Goal: Task Accomplishment & Management: Complete application form

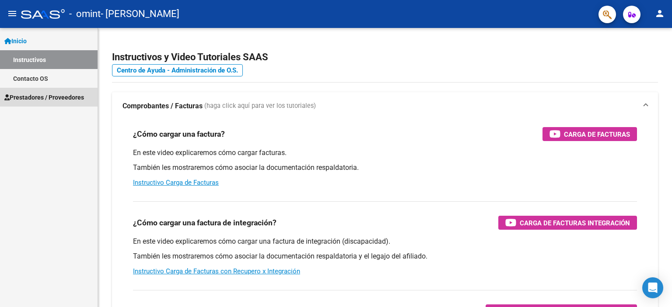
click at [65, 94] on span "Prestadores / Proveedores" at bounding box center [44, 98] width 80 height 10
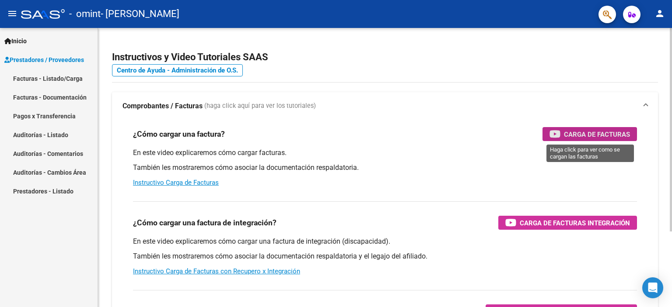
click at [580, 129] on span "Carga de Facturas" at bounding box center [597, 134] width 66 height 11
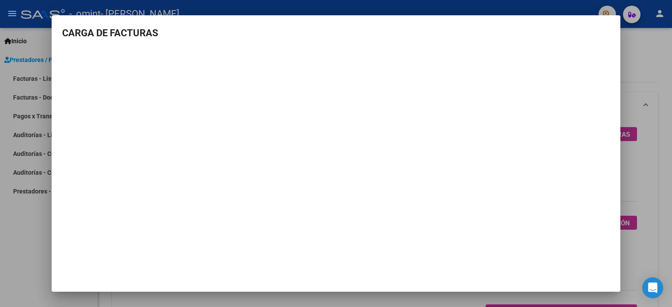
click at [26, 106] on div at bounding box center [336, 153] width 672 height 307
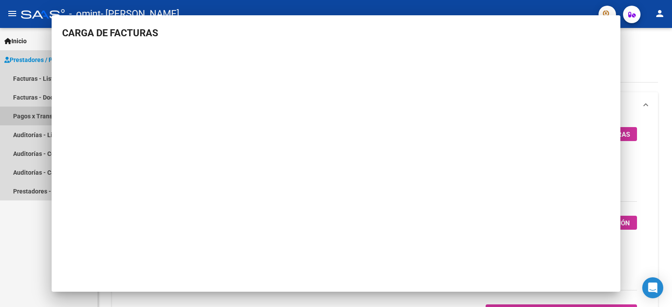
click at [26, 107] on link "Pagos x Transferencia" at bounding box center [49, 116] width 98 height 19
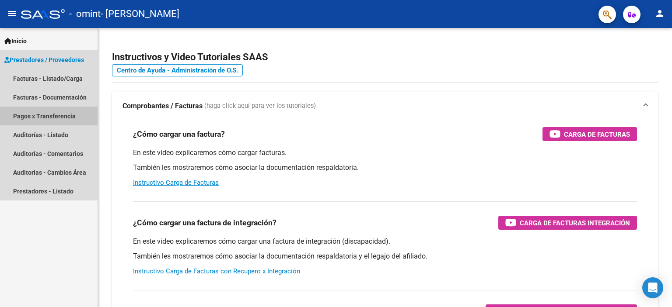
click at [26, 107] on link "Pagos x Transferencia" at bounding box center [49, 116] width 98 height 19
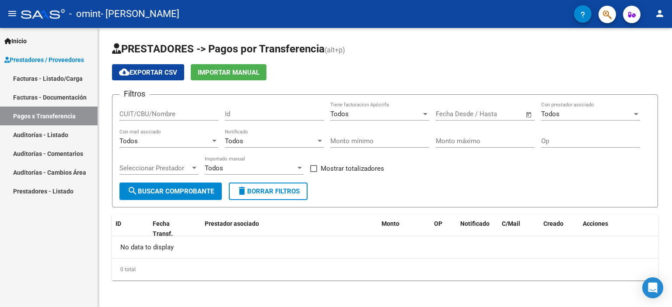
click at [56, 59] on span "Prestadores / Proveedores" at bounding box center [44, 60] width 80 height 10
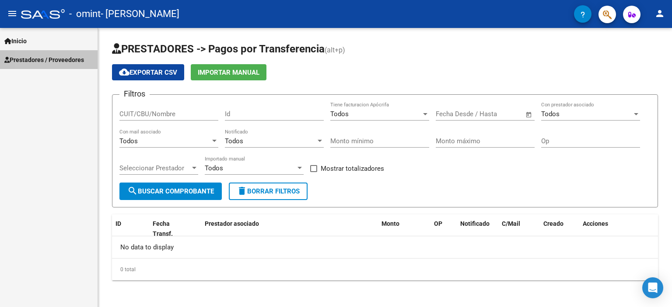
click at [56, 59] on span "Prestadores / Proveedores" at bounding box center [44, 60] width 80 height 10
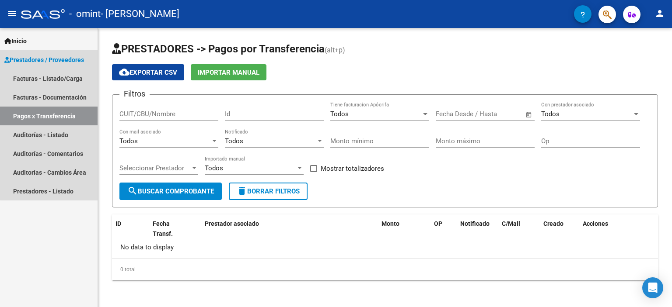
click at [56, 59] on span "Prestadores / Proveedores" at bounding box center [44, 60] width 80 height 10
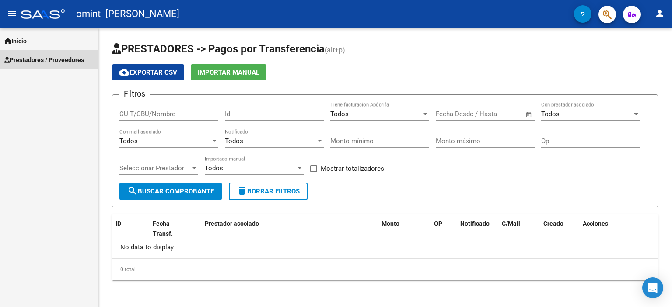
click at [56, 59] on span "Prestadores / Proveedores" at bounding box center [44, 60] width 80 height 10
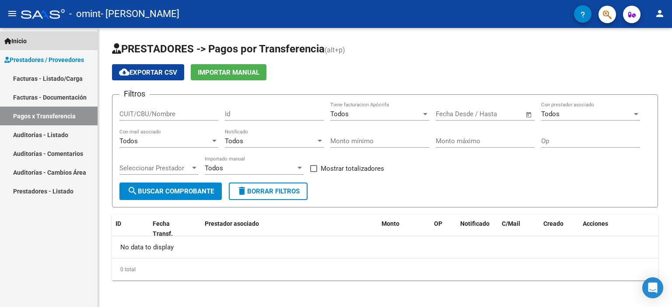
click at [77, 49] on link "Inicio" at bounding box center [49, 40] width 98 height 19
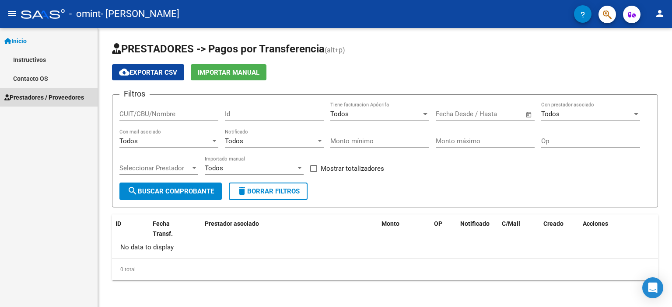
click at [63, 97] on span "Prestadores / Proveedores" at bounding box center [44, 98] width 80 height 10
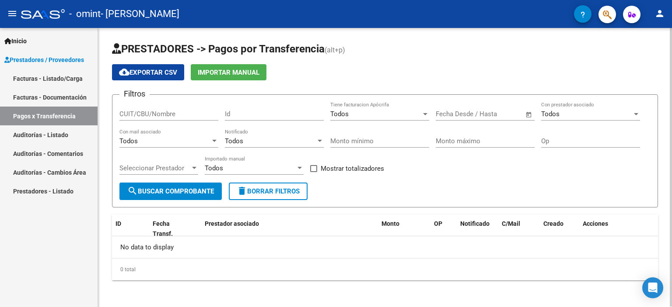
click at [350, 59] on app-list-header "PRESTADORES -> Pagos por Transferencia (alt+p) cloud_download Exportar CSV Impo…" at bounding box center [385, 125] width 546 height 166
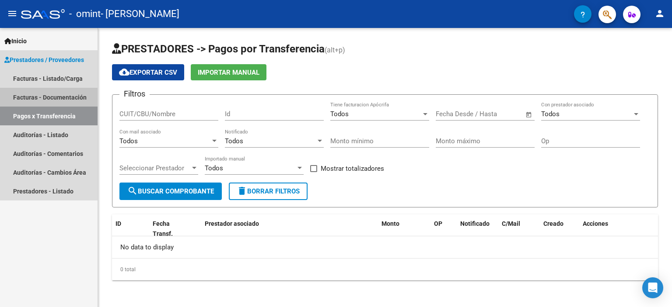
click at [68, 97] on link "Facturas - Documentación" at bounding box center [49, 97] width 98 height 19
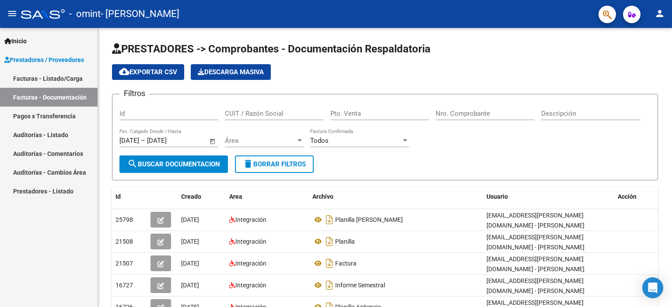
click at [71, 56] on span "Prestadores / Proveedores" at bounding box center [44, 60] width 80 height 10
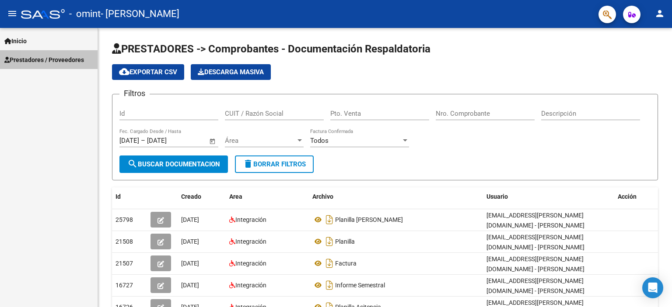
click at [71, 56] on span "Prestadores / Proveedores" at bounding box center [44, 60] width 80 height 10
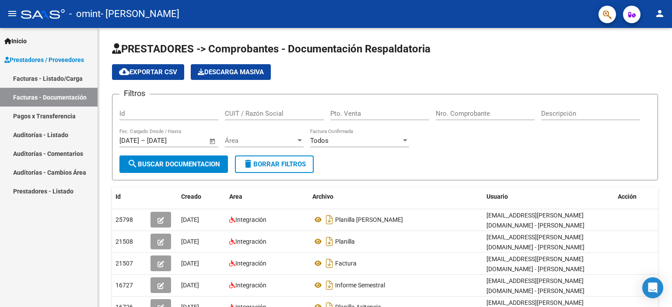
click at [63, 76] on link "Facturas - Listado/Carga" at bounding box center [49, 78] width 98 height 19
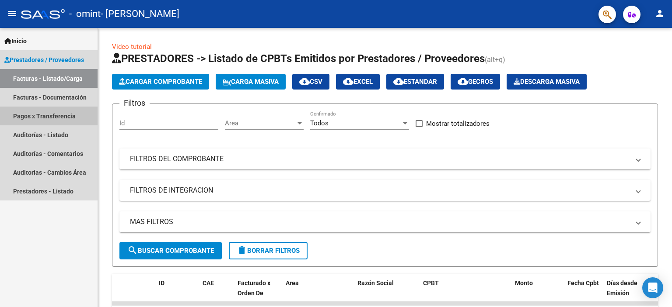
click at [60, 117] on link "Pagos x Transferencia" at bounding box center [49, 116] width 98 height 19
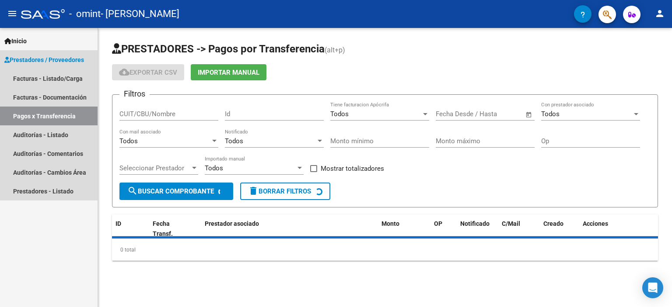
click at [60, 117] on link "Pagos x Transferencia" at bounding box center [49, 116] width 98 height 19
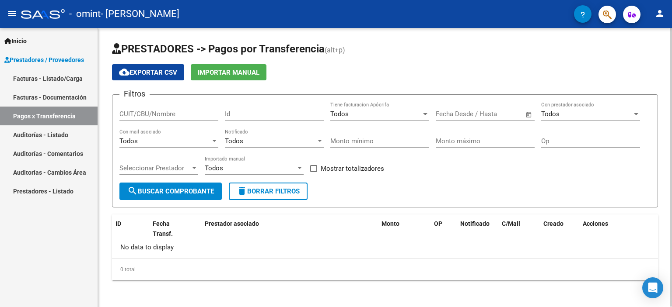
click at [668, 205] on div "PRESTADORES -> Pagos por Transferencia (alt+p) cloud_download Exportar CSV Impo…" at bounding box center [386, 168] width 576 height 281
click at [57, 134] on link "Auditorías - Listado" at bounding box center [49, 135] width 98 height 19
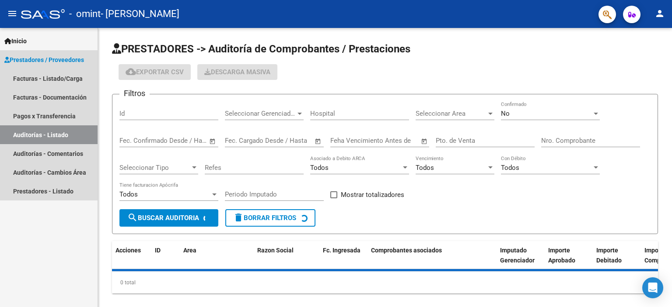
click at [57, 134] on link "Auditorías - Listado" at bounding box center [49, 135] width 98 height 19
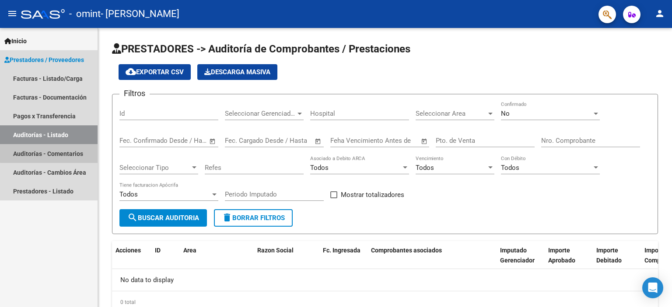
click at [68, 152] on link "Auditorías - Comentarios" at bounding box center [49, 153] width 98 height 19
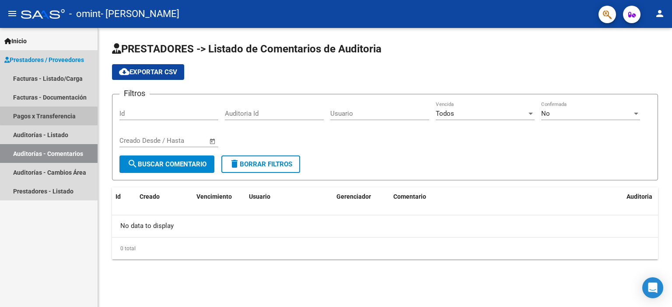
click at [62, 112] on link "Pagos x Transferencia" at bounding box center [49, 116] width 98 height 19
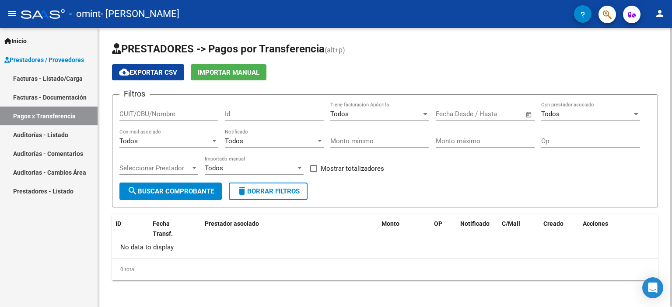
click at [667, 169] on div "PRESTADORES -> Pagos por Transferencia (alt+p) cloud_download Exportar CSV Impo…" at bounding box center [386, 168] width 576 height 281
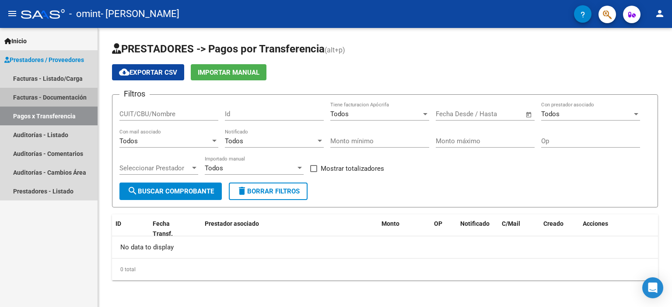
click at [66, 97] on link "Facturas - Documentación" at bounding box center [49, 97] width 98 height 19
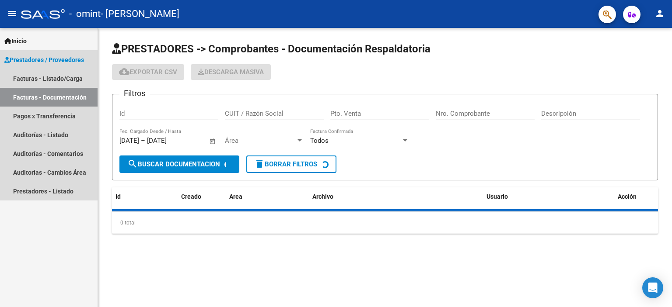
click at [66, 97] on link "Facturas - Documentación" at bounding box center [49, 97] width 98 height 19
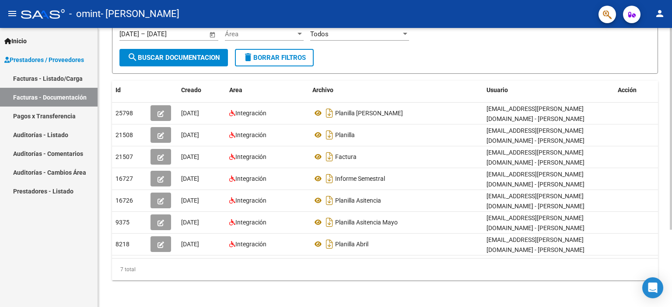
scroll to position [106, 0]
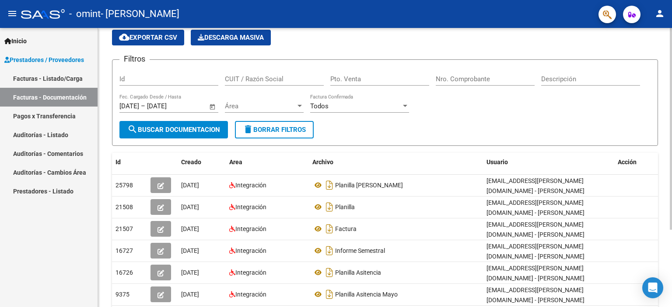
click at [667, 136] on div "PRESTADORES -> Comprobantes - Documentación Respaldatoria cloud_download Export…" at bounding box center [386, 187] width 576 height 388
click at [629, 160] on span "Acción" at bounding box center [627, 161] width 19 height 7
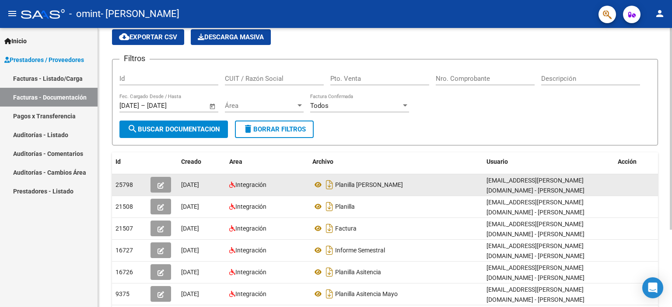
scroll to position [107, 0]
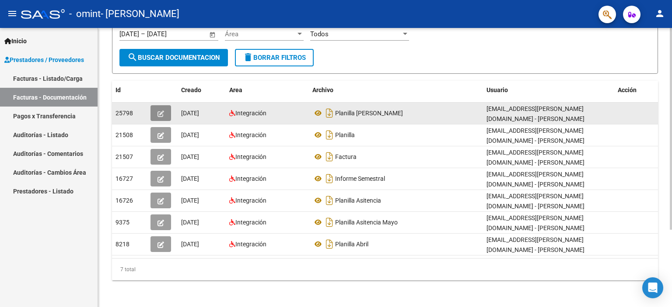
click at [164, 113] on button "button" at bounding box center [160, 113] width 21 height 16
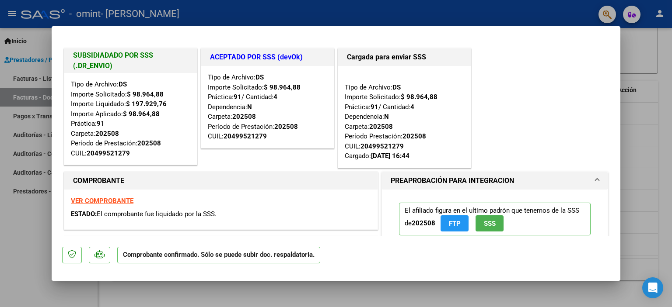
click at [35, 216] on div at bounding box center [336, 153] width 672 height 307
type input "$ 0,00"
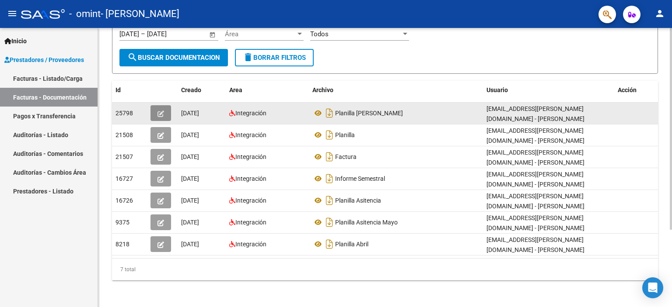
click at [157, 112] on button "button" at bounding box center [160, 113] width 21 height 16
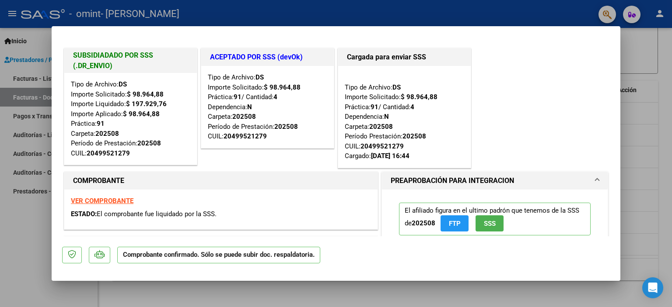
click at [27, 248] on div at bounding box center [336, 153] width 672 height 307
type input "$ 0,00"
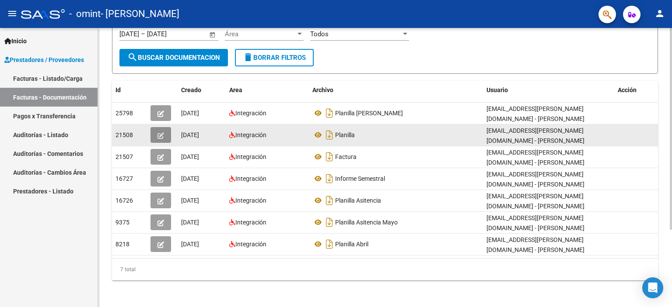
click at [157, 134] on icon "button" at bounding box center [160, 136] width 7 height 7
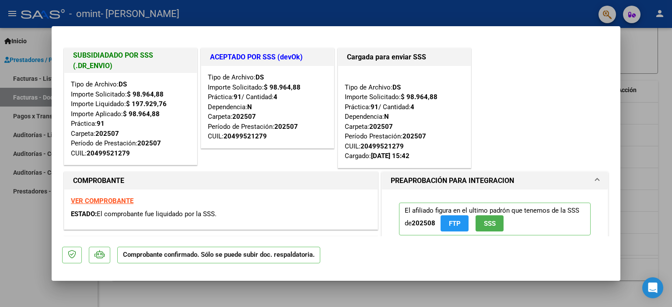
click at [36, 215] on div at bounding box center [336, 153] width 672 height 307
type input "$ 0,00"
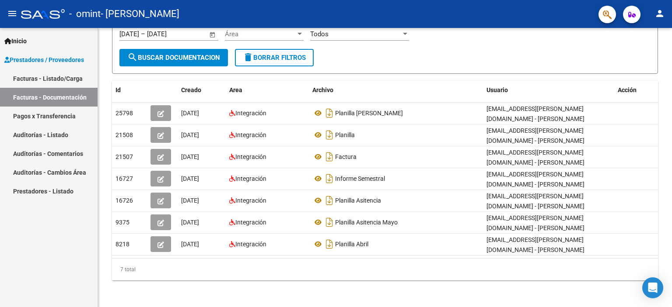
drag, startPoint x: 668, startPoint y: 105, endPoint x: 671, endPoint y: 21, distance: 84.5
click at [671, 38] on div "PRESTADORES -> Comprobantes - Documentación Respaldatoria cloud_download Export…" at bounding box center [386, 115] width 576 height 388
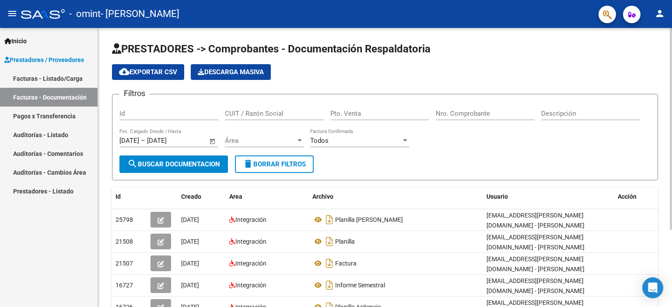
click at [671, 26] on div "menu - omint - [PERSON_NAME] person Inicio Instructivos Contacto OS Prestadores…" at bounding box center [336, 153] width 672 height 307
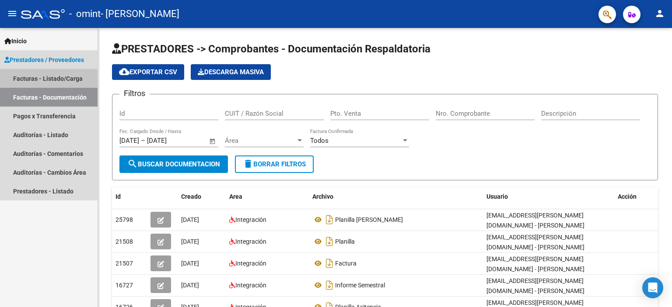
click at [57, 80] on link "Facturas - Listado/Carga" at bounding box center [49, 78] width 98 height 19
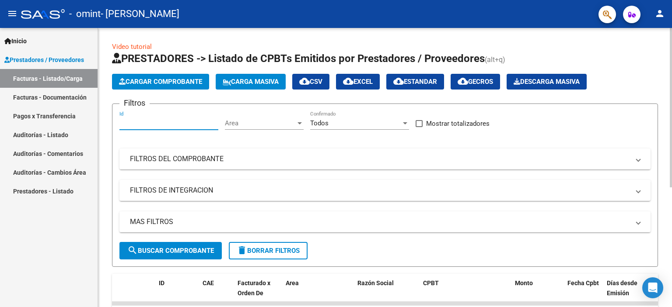
click at [174, 121] on input "Id" at bounding box center [168, 123] width 99 height 8
click at [178, 84] on span "Cargar Comprobante" at bounding box center [160, 82] width 83 height 8
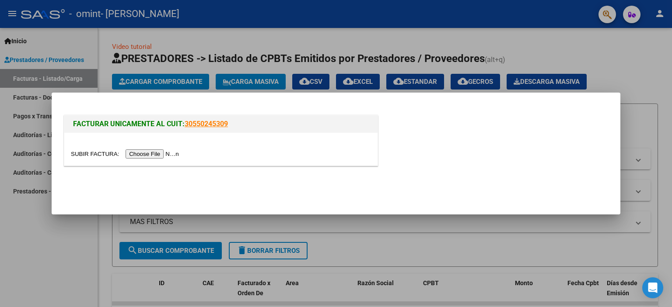
click at [164, 154] on input "file" at bounding box center [126, 154] width 111 height 9
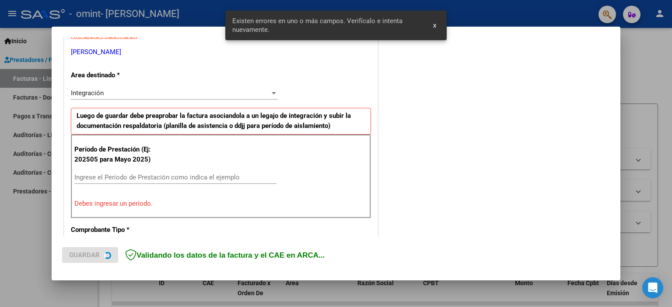
scroll to position [187, 0]
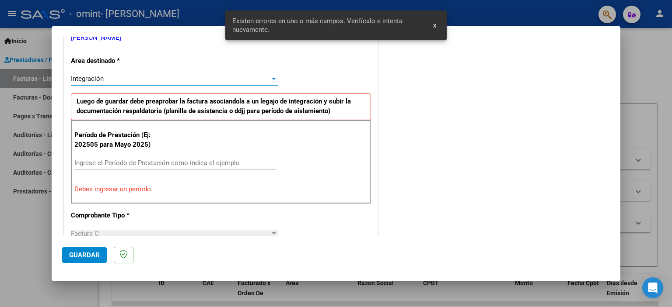
click at [273, 77] on div at bounding box center [274, 78] width 8 height 7
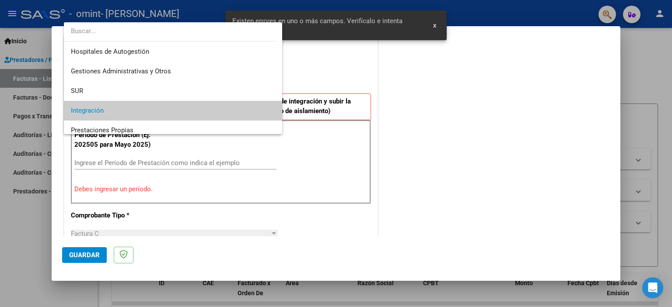
scroll to position [32, 0]
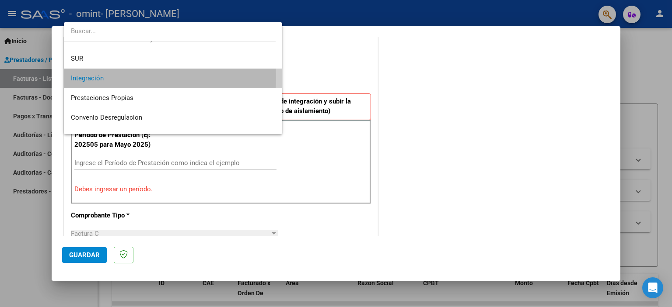
click at [122, 77] on span "Integración" at bounding box center [173, 79] width 205 height 20
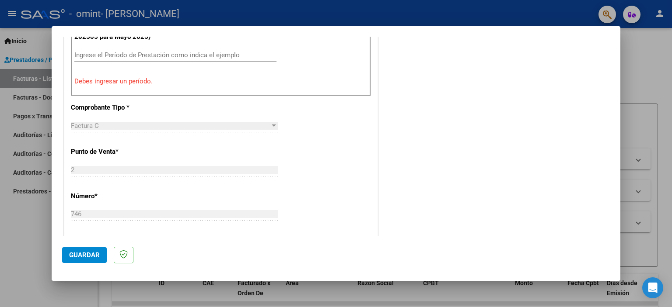
scroll to position [287, 0]
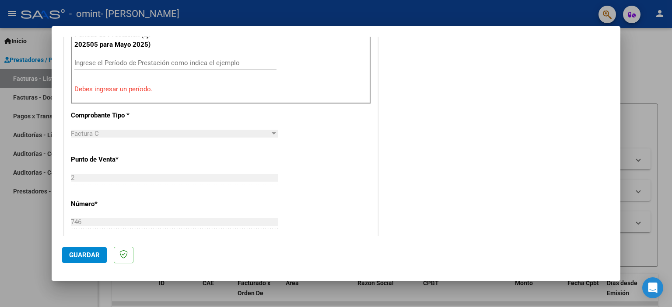
drag, startPoint x: 136, startPoint y: 89, endPoint x: 156, endPoint y: 56, distance: 38.0
click at [156, 56] on div "Período de Prestación (Ej: 202505 para Mayo 2025) Ingrese el Período de Prestac…" at bounding box center [221, 62] width 300 height 84
click at [156, 56] on div "Ingrese el Período de Prestación como indica el ejemplo" at bounding box center [175, 62] width 202 height 13
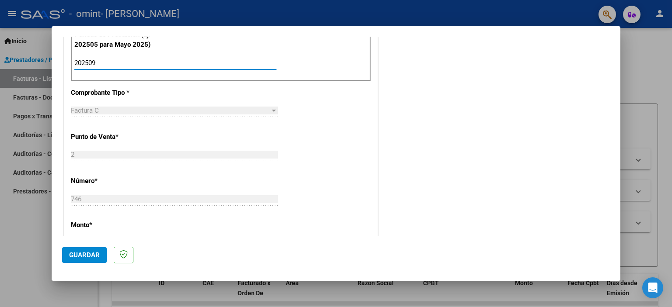
type input "202509"
click at [84, 254] on span "Guardar" at bounding box center [84, 256] width 31 height 8
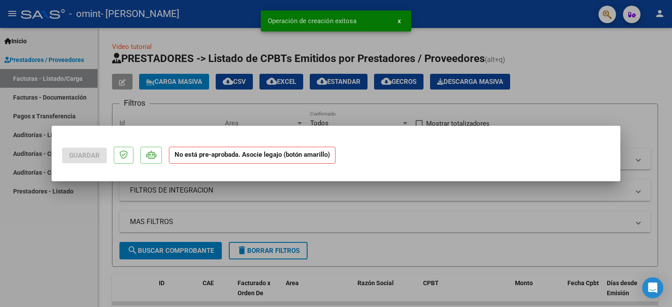
scroll to position [0, 0]
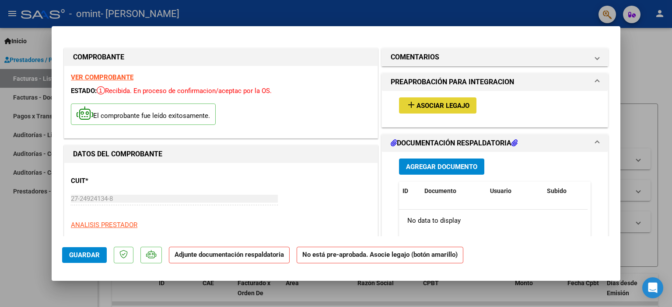
click at [427, 102] on span "Asociar Legajo" at bounding box center [442, 106] width 53 height 8
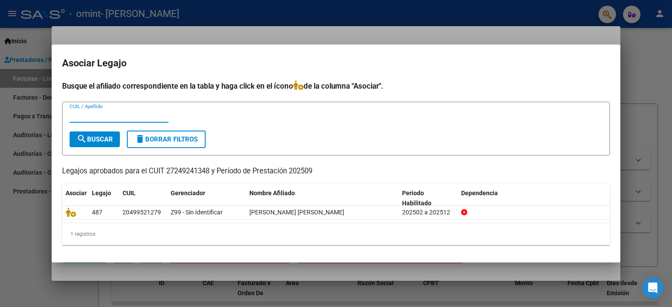
click at [95, 117] on input "CUIL / Apellido" at bounding box center [119, 116] width 99 height 8
type input "MANSILLA"
click at [98, 138] on span "search Buscar" at bounding box center [95, 140] width 36 height 8
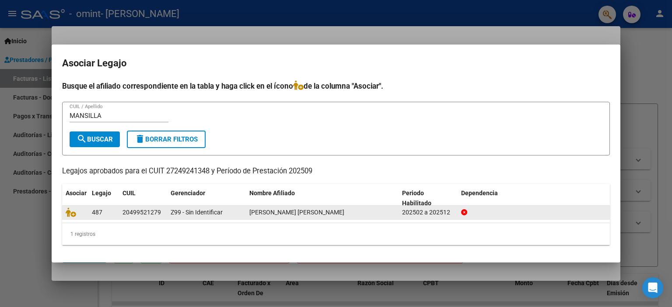
click at [505, 206] on datatable-body-cell at bounding box center [534, 213] width 153 height 14
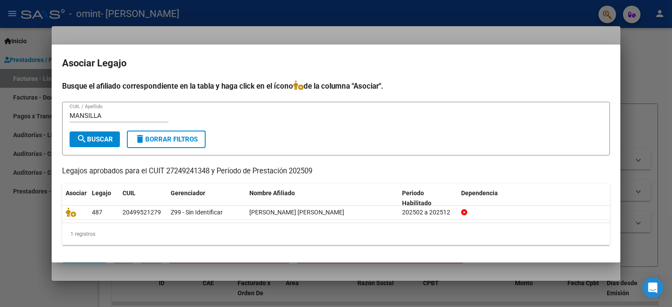
click at [272, 125] on div "[PERSON_NAME] CUIL / Apellido" at bounding box center [336, 119] width 533 height 21
click at [343, 84] on h4 "Busque el afiliado correspondiente en la tabla y haga click en el ícono de la c…" at bounding box center [336, 85] width 548 height 11
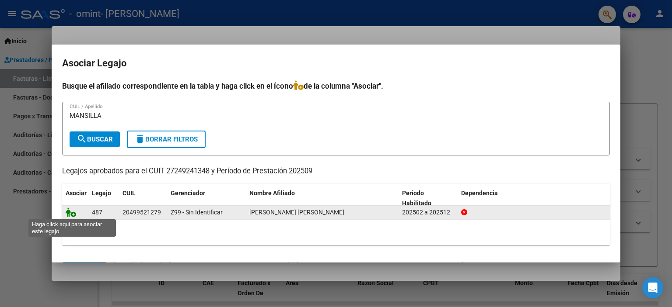
click at [66, 214] on icon at bounding box center [71, 213] width 10 height 10
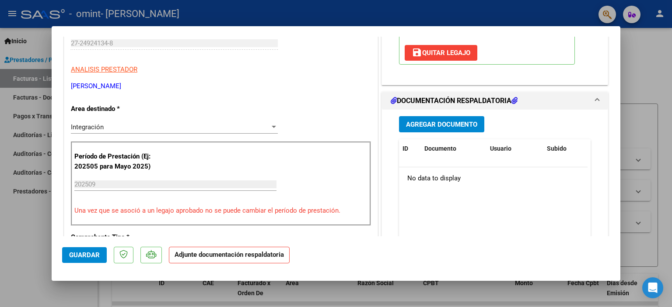
scroll to position [188, 0]
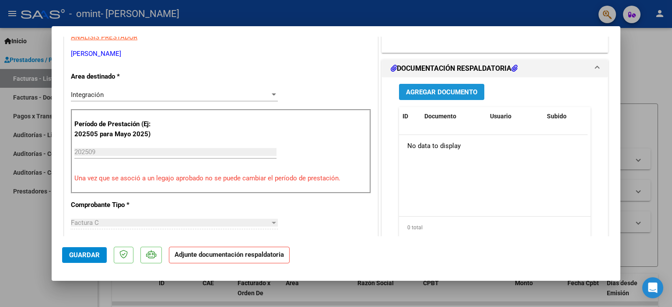
click at [465, 90] on span "Agregar Documento" at bounding box center [441, 92] width 71 height 8
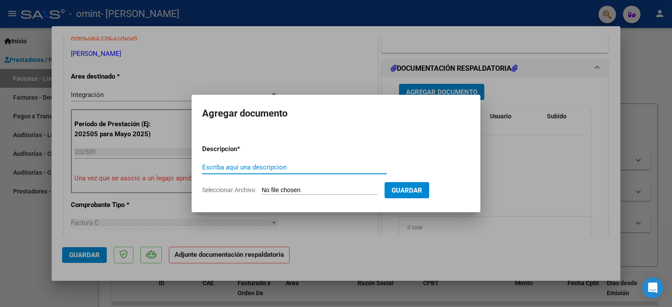
click at [243, 167] on input "Escriba aquí una descripcion" at bounding box center [294, 168] width 185 height 8
type input "PLANILLA SEPTIEMBRE"
click at [334, 188] on input "Seleccionar Archivo" at bounding box center [320, 191] width 116 height 8
type input "C:\fakepath\PLANILLA SEPT [PERSON_NAME]pdf"
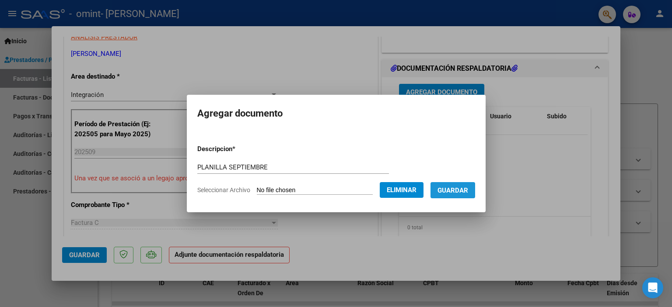
click at [467, 185] on button "Guardar" at bounding box center [452, 190] width 45 height 16
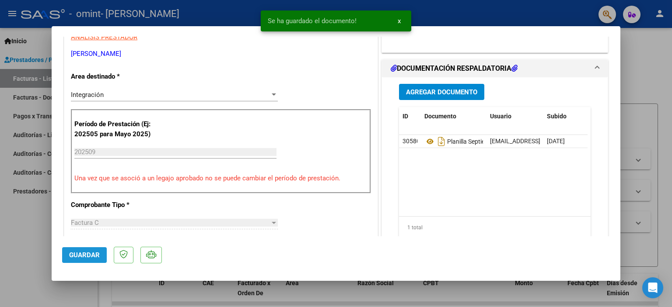
click at [80, 250] on button "Guardar" at bounding box center [84, 256] width 45 height 16
click at [661, 27] on div at bounding box center [336, 153] width 672 height 307
type input "$ 0,00"
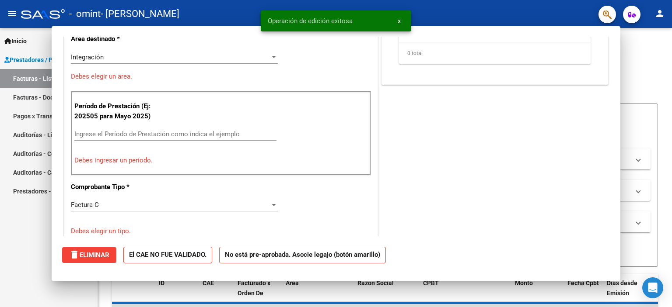
scroll to position [150, 0]
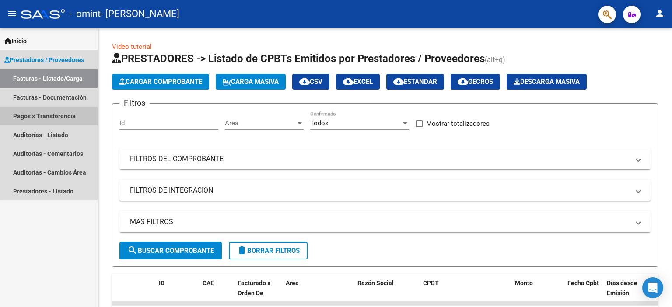
click at [56, 115] on link "Pagos x Transferencia" at bounding box center [49, 116] width 98 height 19
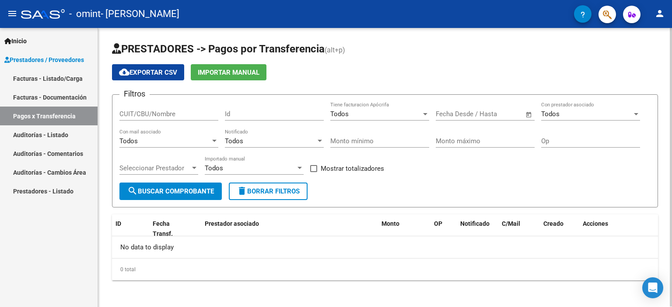
click at [657, 103] on div "PRESTADORES -> Pagos por Transferencia (alt+p) cloud_download Exportar CSV Impo…" at bounding box center [386, 168] width 576 height 281
click at [37, 114] on link "Pagos x Transferencia" at bounding box center [49, 116] width 98 height 19
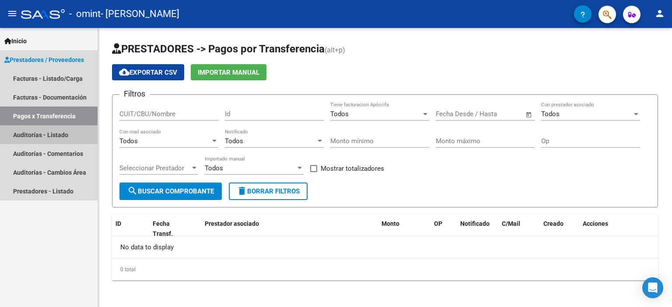
click at [52, 133] on link "Auditorías - Listado" at bounding box center [49, 135] width 98 height 19
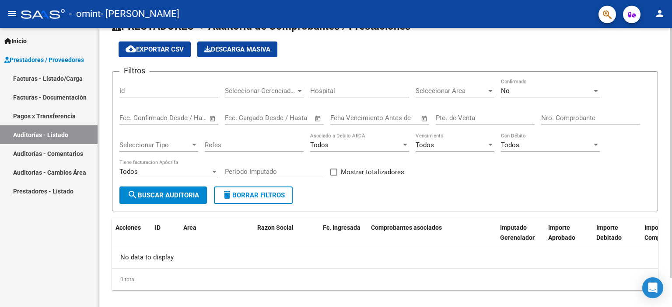
scroll to position [33, 0]
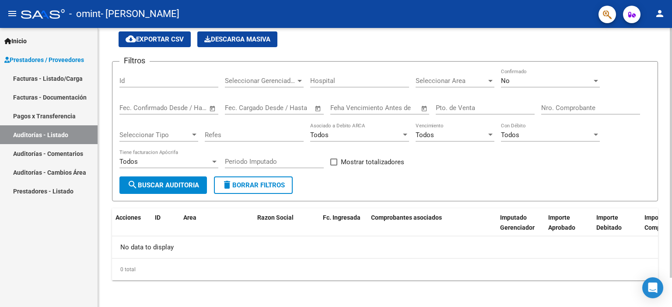
click at [646, 73] on div "PRESTADORES -> Auditoría de Comprobantes / Prestaciones cloud_download Exportar…" at bounding box center [386, 152] width 576 height 314
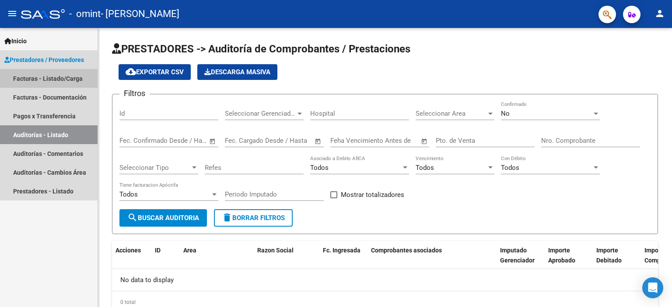
click at [54, 78] on link "Facturas - Listado/Carga" at bounding box center [49, 78] width 98 height 19
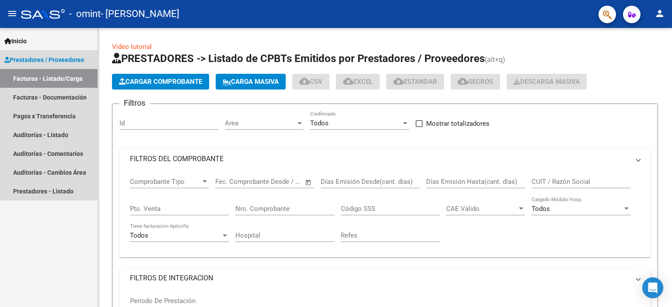
click at [54, 78] on link "Facturas - Listado/Carga" at bounding box center [49, 78] width 98 height 19
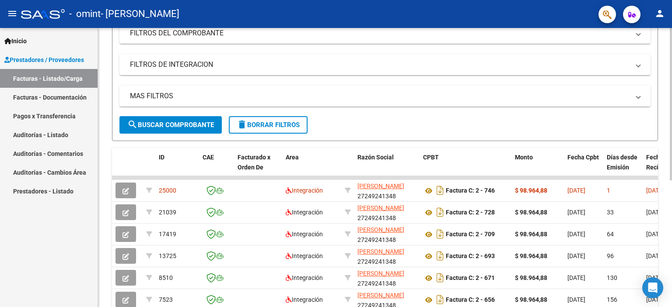
scroll to position [232, 0]
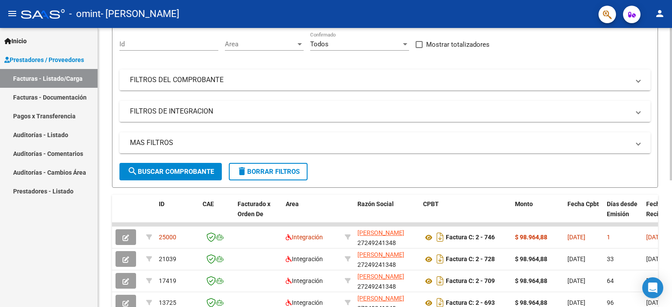
click at [669, 82] on div "Video tutorial PRESTADORES -> Listado de CPBTs Emitidos por Prestadores / Prove…" at bounding box center [386, 202] width 576 height 506
